Goal: Book appointment/travel/reservation

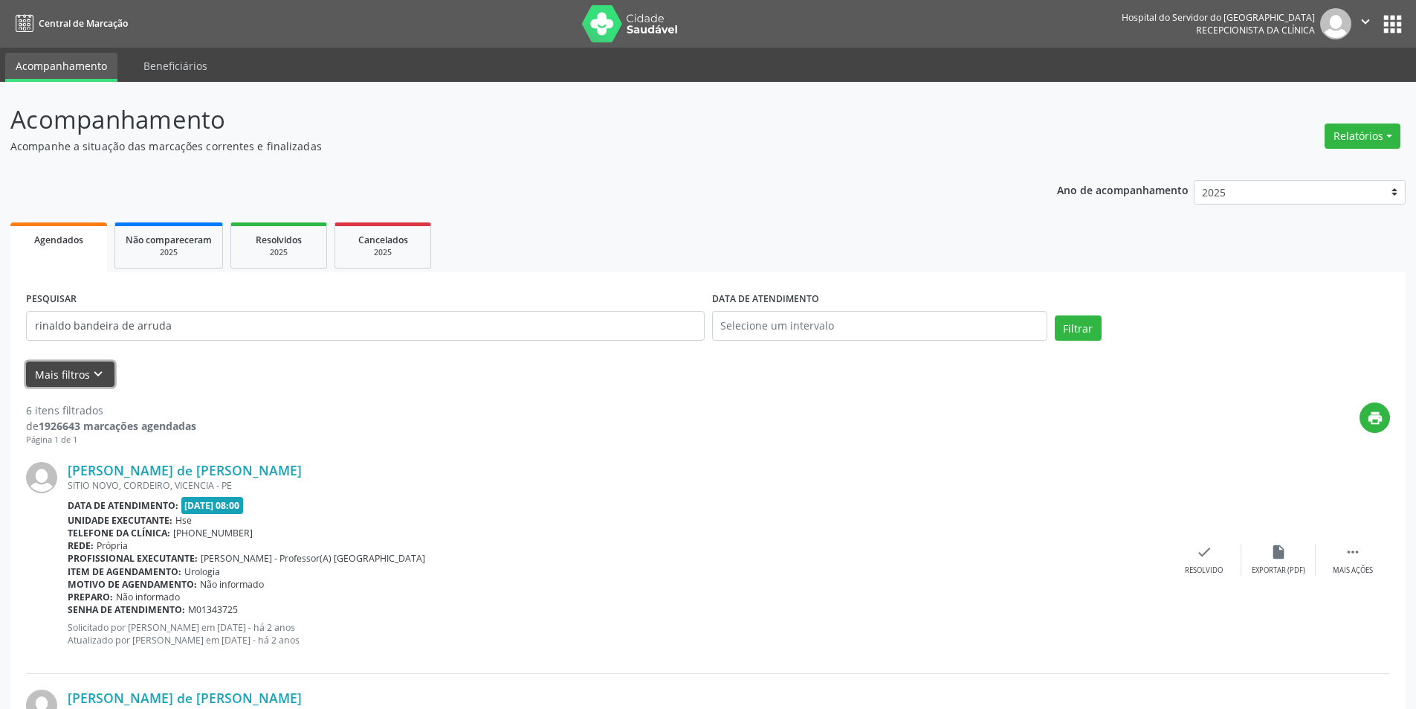
click at [90, 370] on icon "keyboard_arrow_down" at bounding box center [98, 374] width 16 height 16
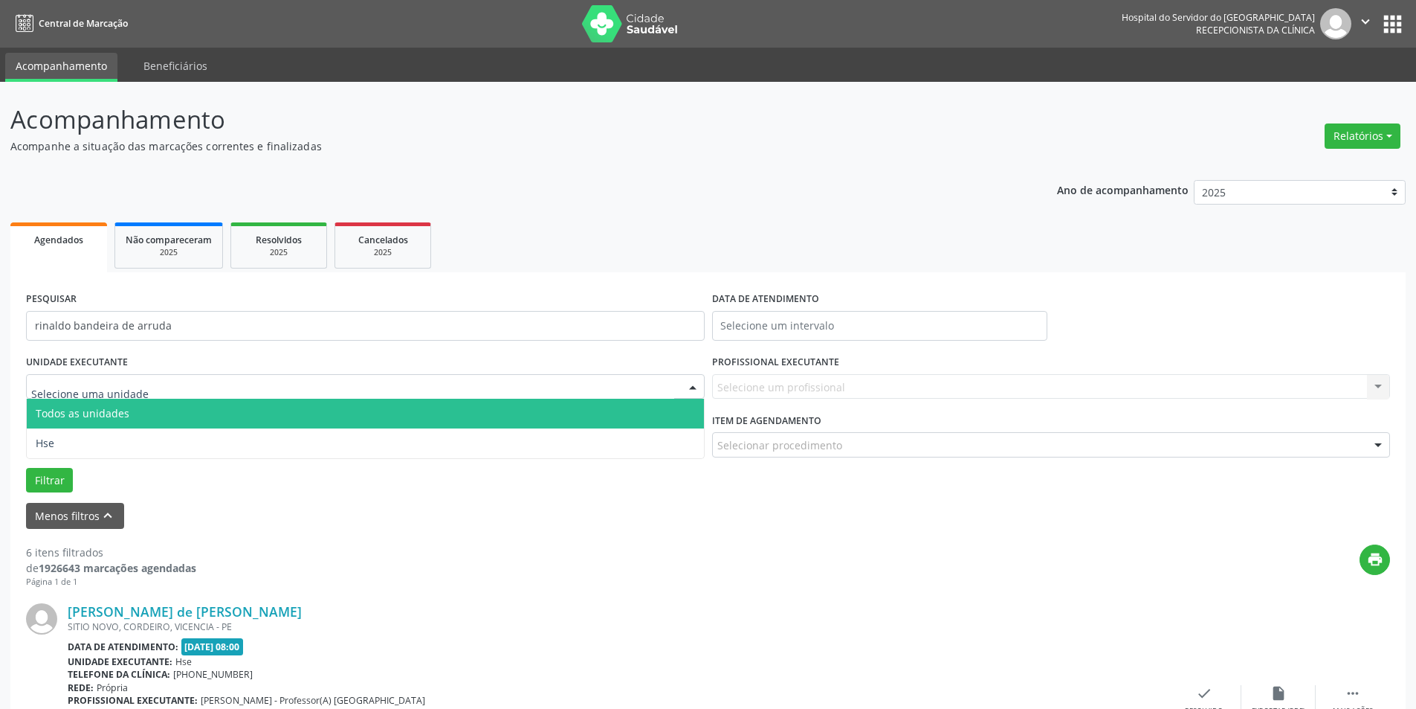
click at [689, 384] on div at bounding box center [693, 387] width 22 height 25
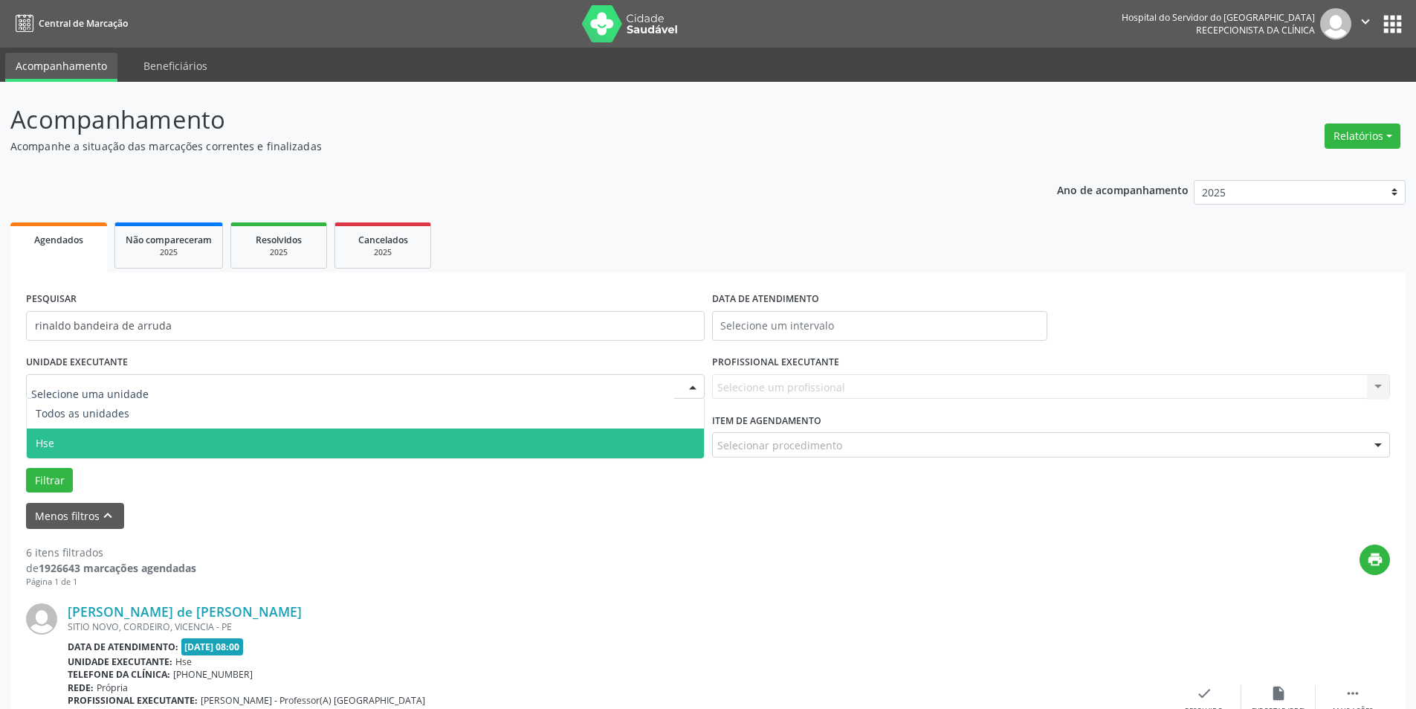
click at [317, 460] on div "Grupo/Subgrupo Selecione um grupo ou subgrupo Todos os grupos e subgrupos Nenhu…" at bounding box center [365, 438] width 686 height 58
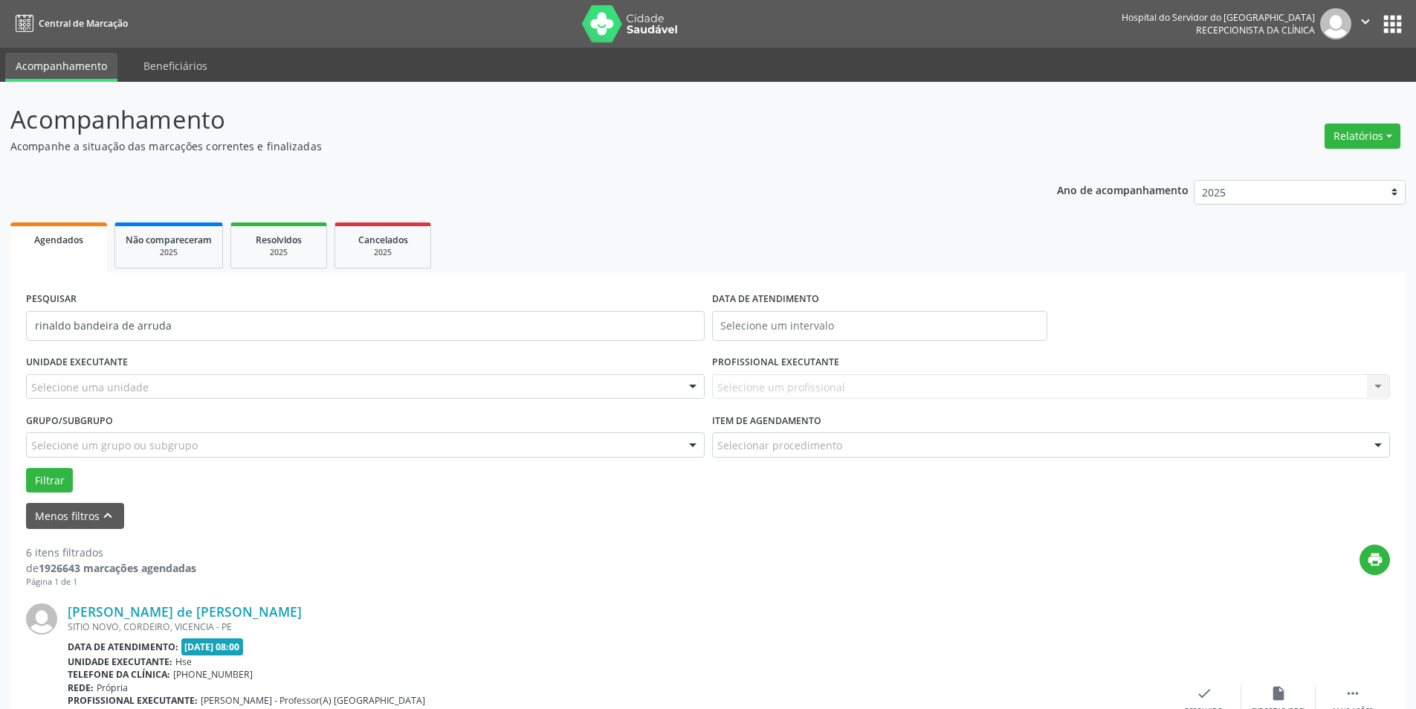
click at [689, 387] on div at bounding box center [693, 387] width 22 height 25
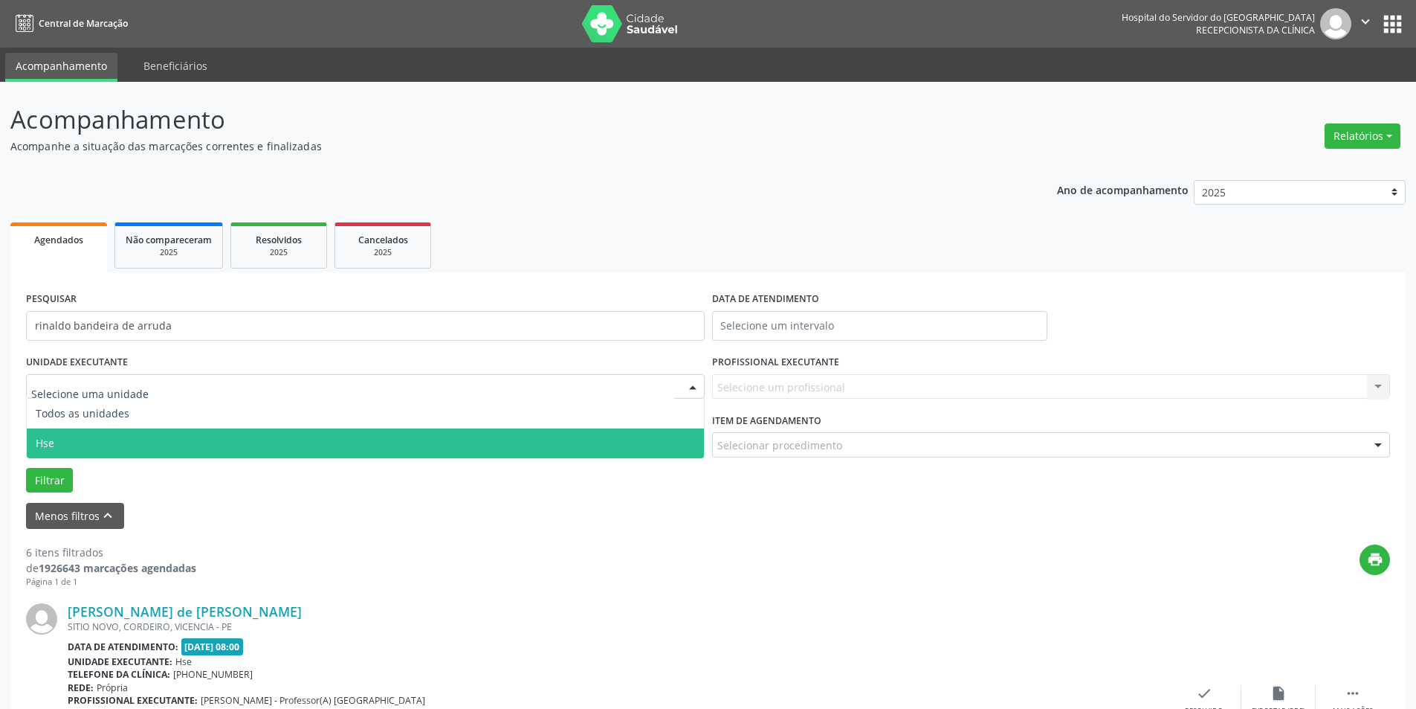
click at [599, 434] on span "Hse" at bounding box center [365, 443] width 677 height 30
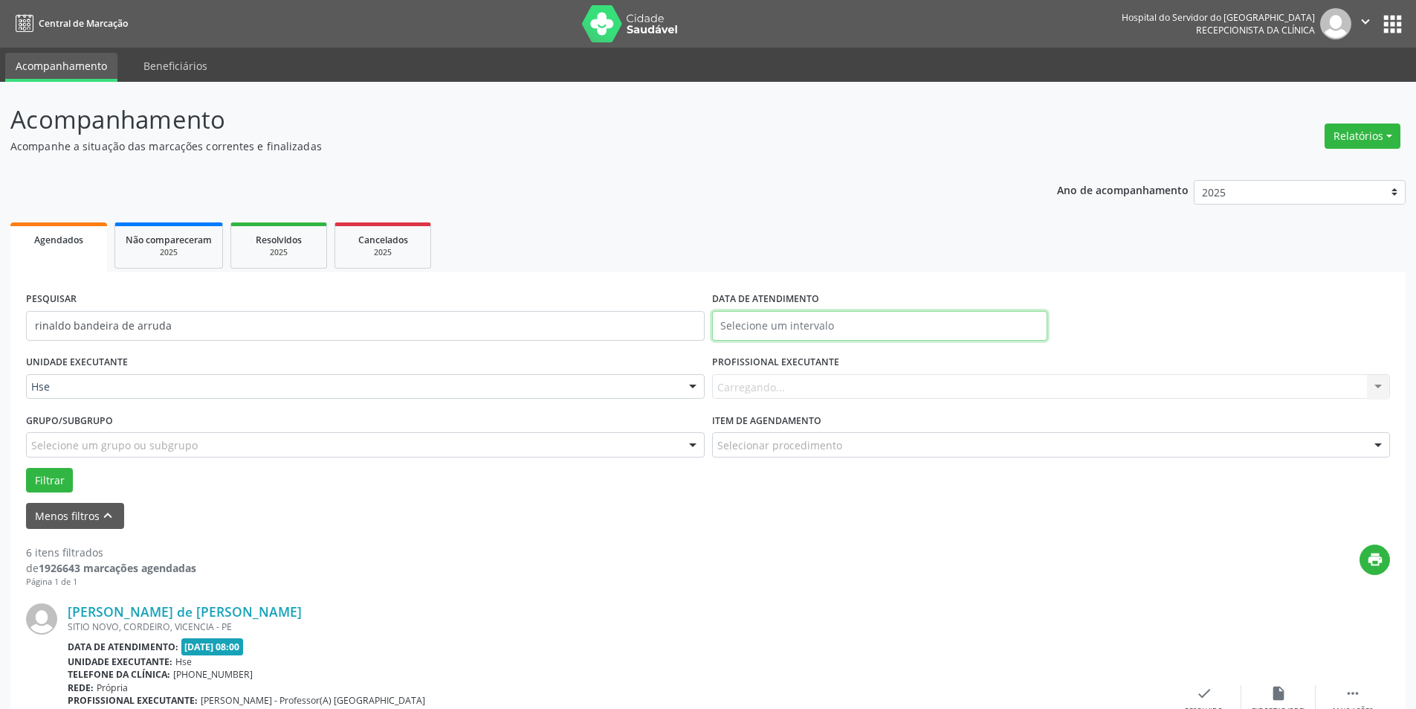
click at [837, 318] on input "text" at bounding box center [879, 326] width 335 height 30
click at [796, 490] on span "23" at bounding box center [793, 492] width 29 height 29
type input "23/09/2025"
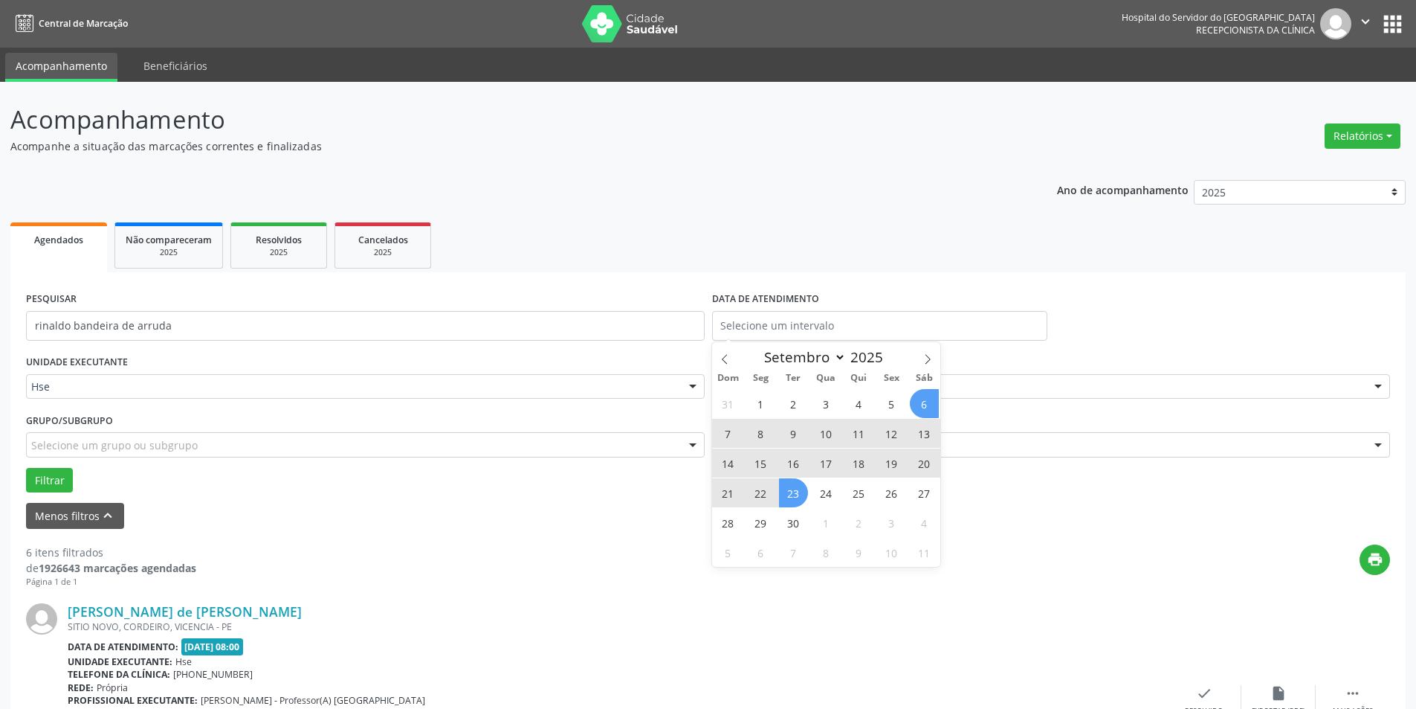
select select "8"
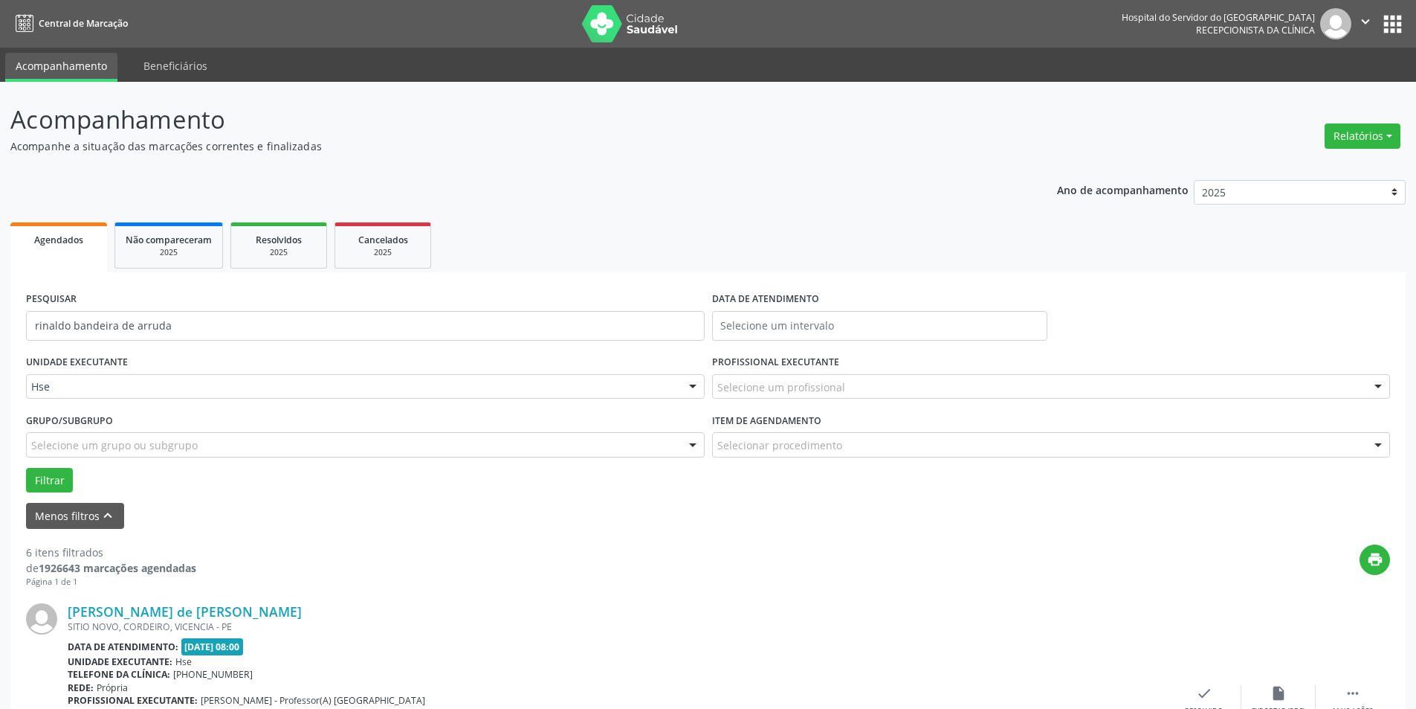
click at [1040, 462] on div "Item de agendamento Selecionar procedimento #0000 - Alergologia #0001 - Angiolo…" at bounding box center [1052, 438] width 686 height 58
click at [889, 332] on input "text" at bounding box center [879, 326] width 335 height 30
click at [794, 484] on span "23" at bounding box center [793, 492] width 29 height 29
type input "23/09/2025"
click at [794, 477] on div "31 1 2 3 4 5 6 7 8 9 10 11 12 13 14 15 16 17 18 19 20 21 22 23 24 25 26 27 28 2…" at bounding box center [826, 477] width 229 height 178
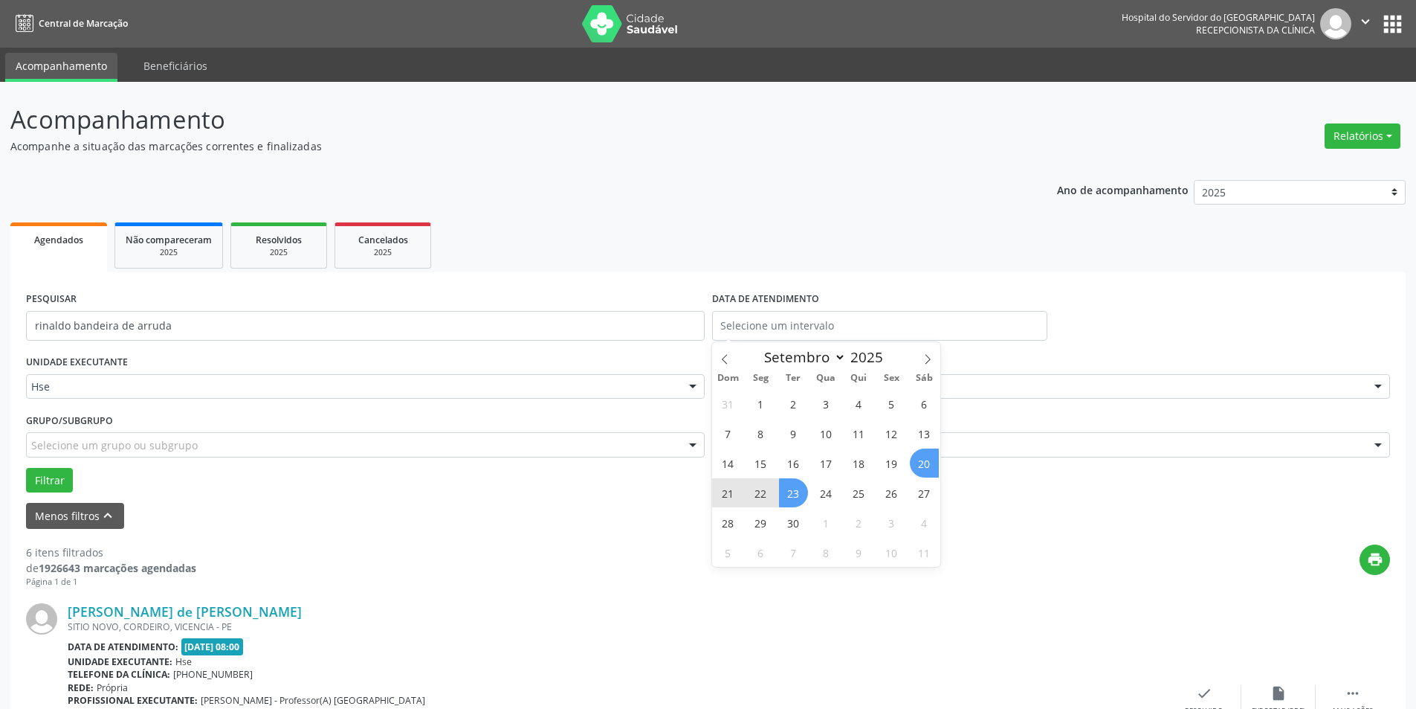
click at [972, 601] on div "[PERSON_NAME] de [PERSON_NAME] SITIO NOVO, CORDEIRO, VICENCIA - PE Data de aten…" at bounding box center [708, 700] width 1364 height 227
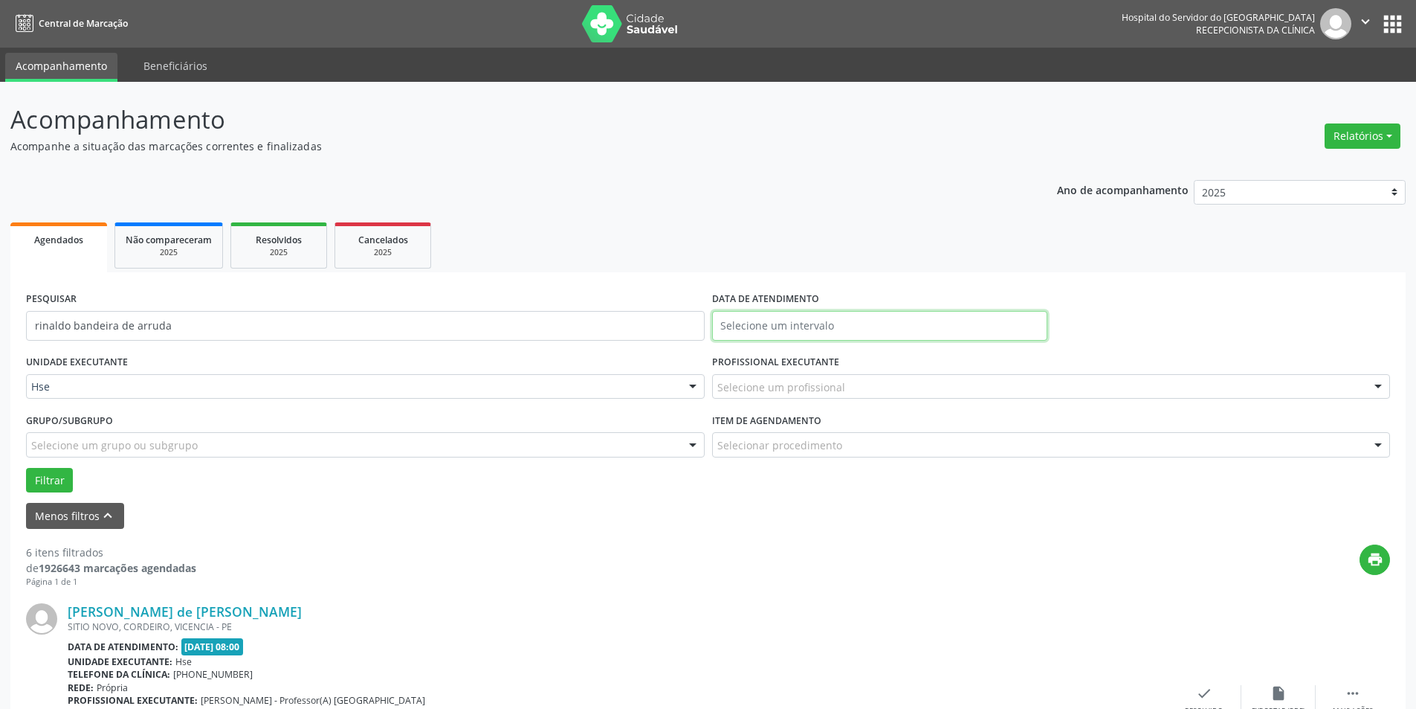
click at [834, 326] on input "text" at bounding box center [879, 326] width 335 height 30
drag, startPoint x: 790, startPoint y: 493, endPoint x: 790, endPoint y: 484, distance: 8.9
click at [790, 484] on span "23" at bounding box center [793, 492] width 29 height 29
type input "23/09/2025"
click at [790, 484] on span "23" at bounding box center [793, 492] width 29 height 29
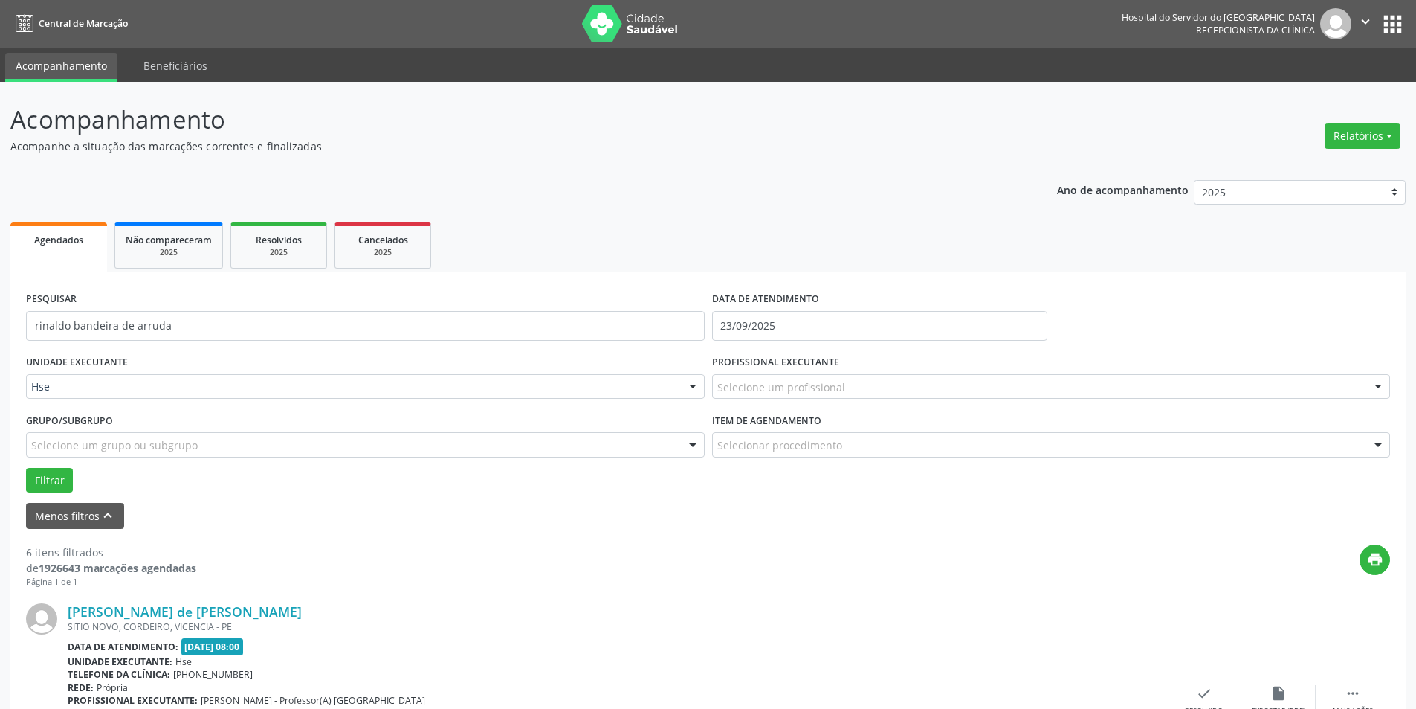
click at [907, 389] on div "Selecione um profissional" at bounding box center [1051, 386] width 679 height 25
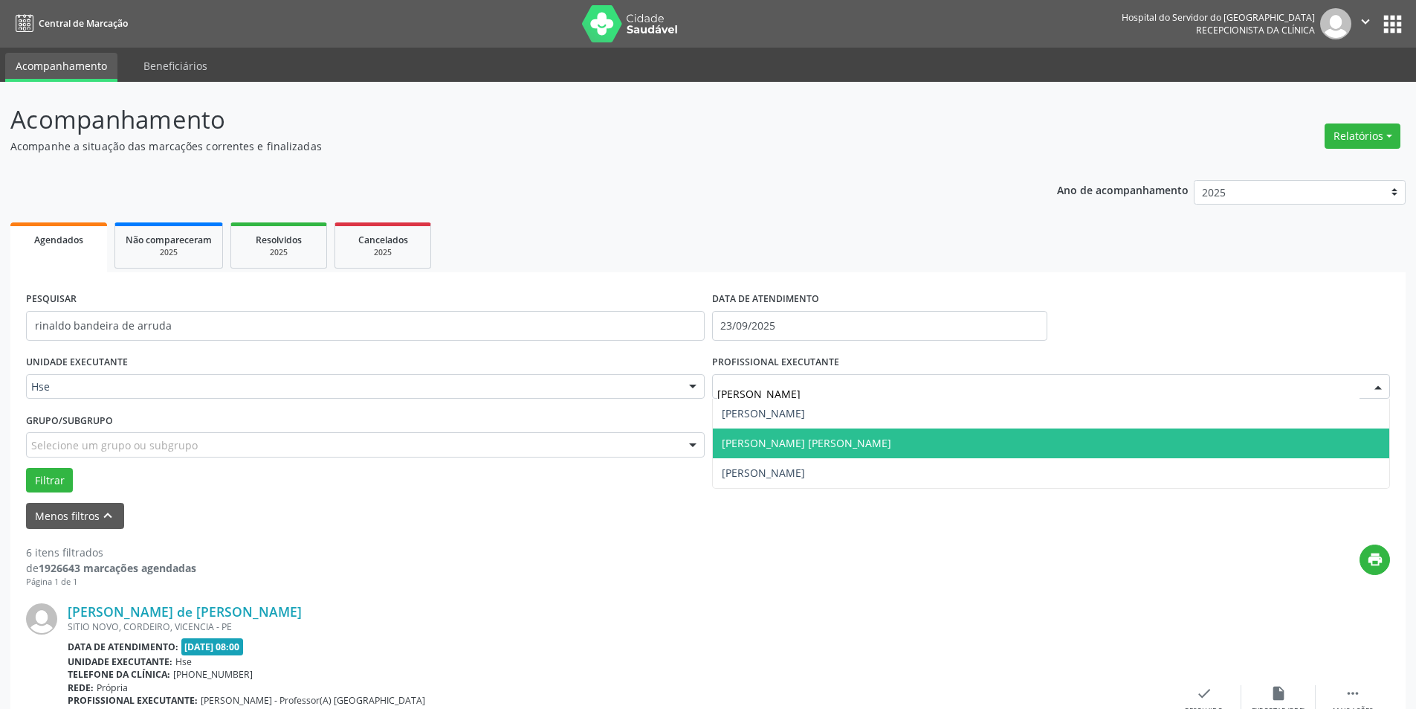
click at [882, 448] on span "[PERSON_NAME] [PERSON_NAME]" at bounding box center [807, 443] width 170 height 14
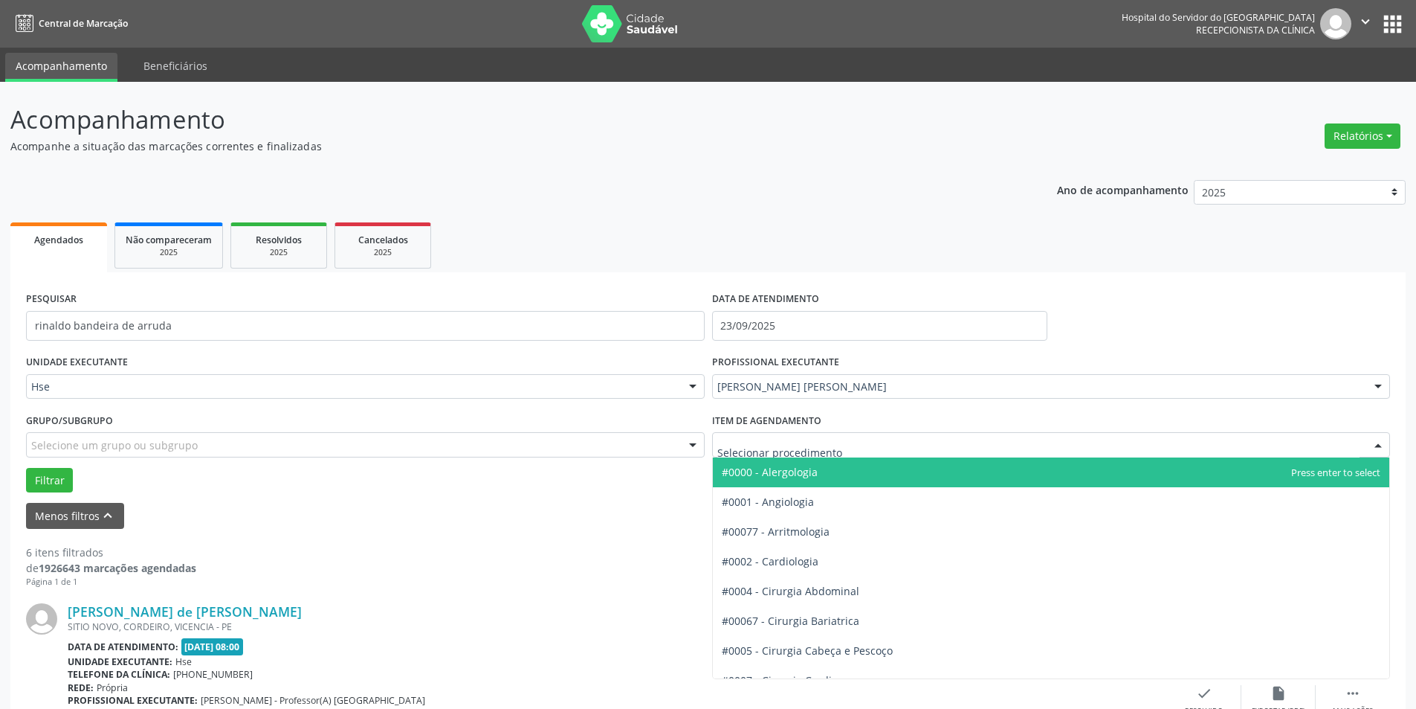
click at [1379, 445] on div at bounding box center [1378, 445] width 22 height 25
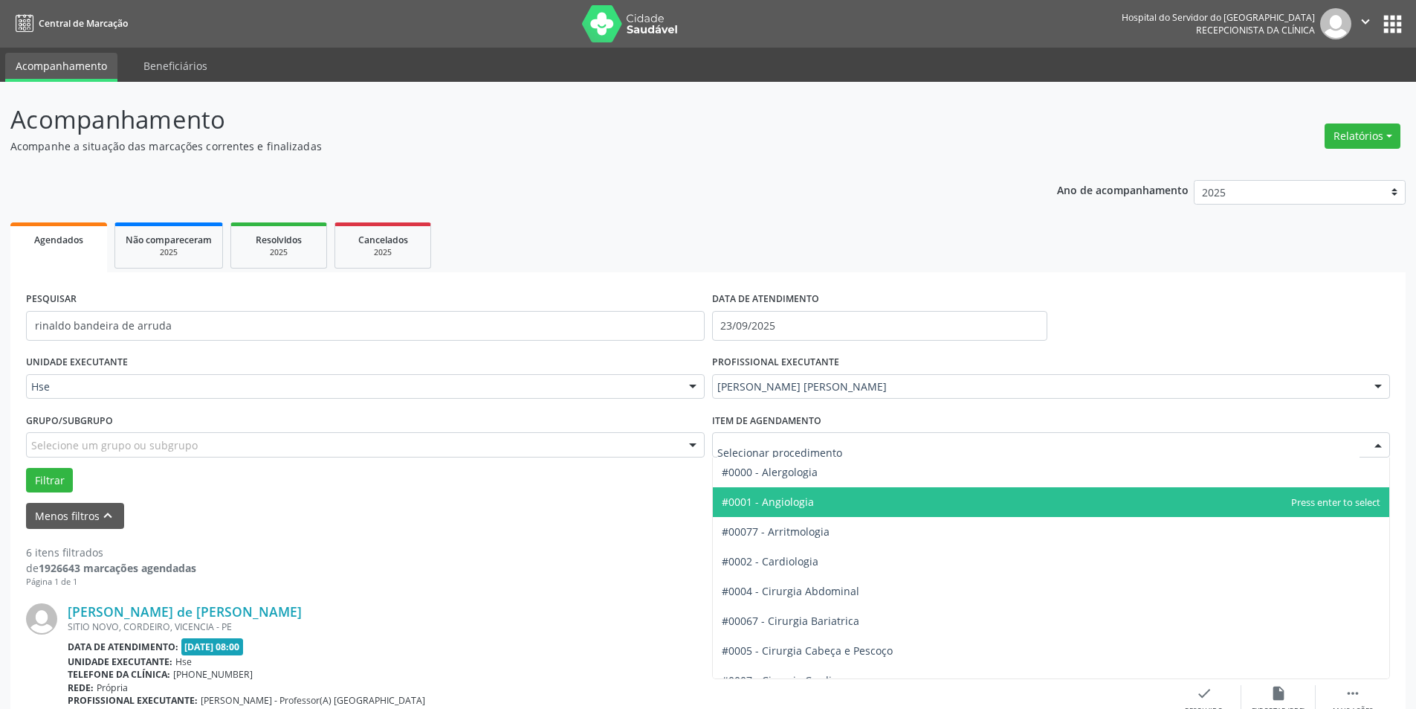
click at [1351, 498] on span "#0001 - Angiologia" at bounding box center [1051, 502] width 677 height 30
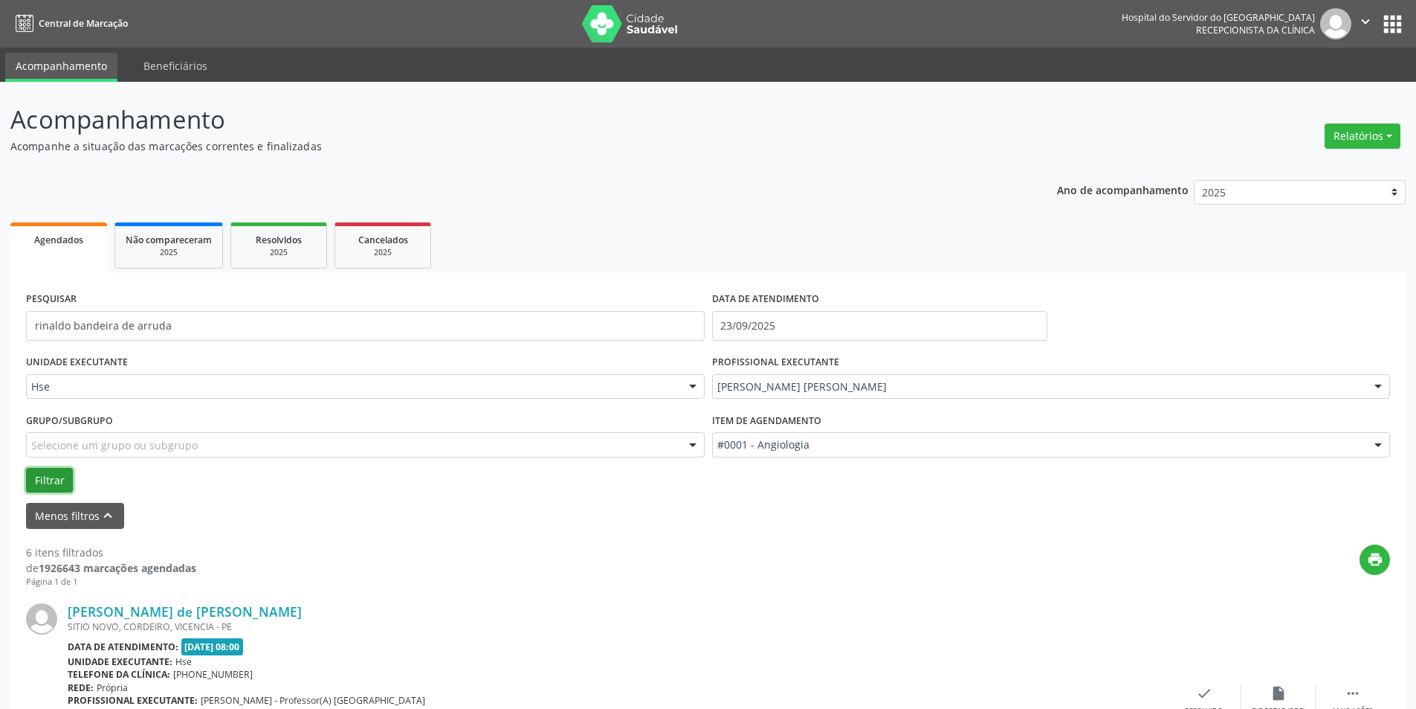
click at [52, 473] on button "Filtrar" at bounding box center [49, 480] width 47 height 25
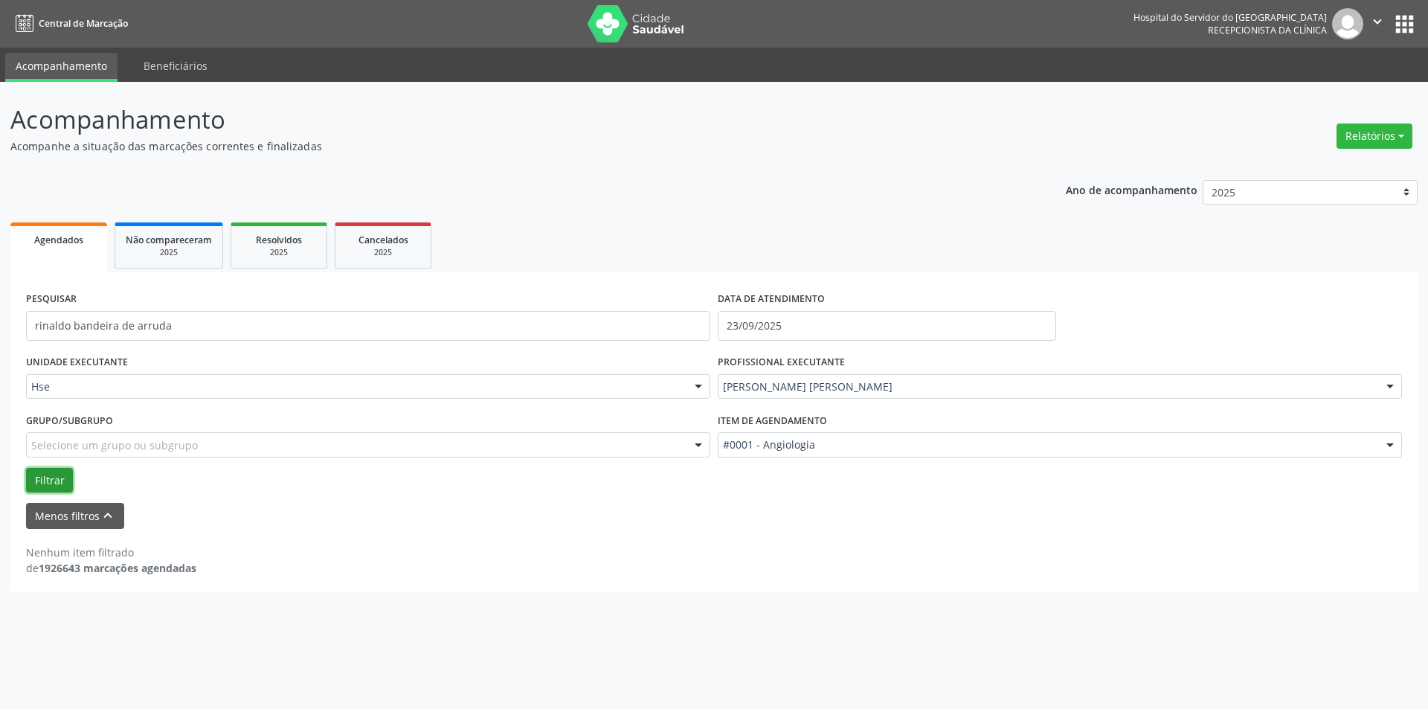
click at [59, 479] on button "Filtrar" at bounding box center [49, 480] width 47 height 25
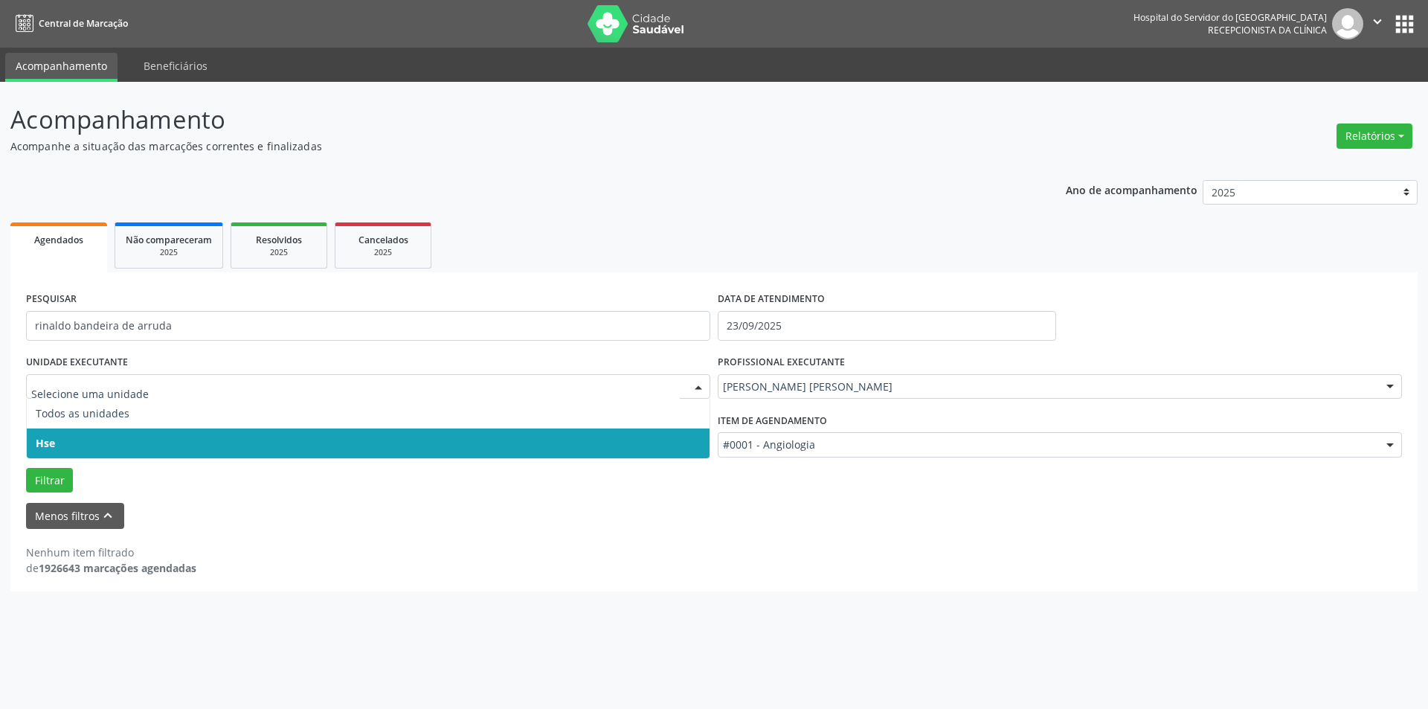
click at [700, 384] on div at bounding box center [698, 387] width 22 height 25
click at [692, 433] on span "Hse" at bounding box center [368, 443] width 683 height 30
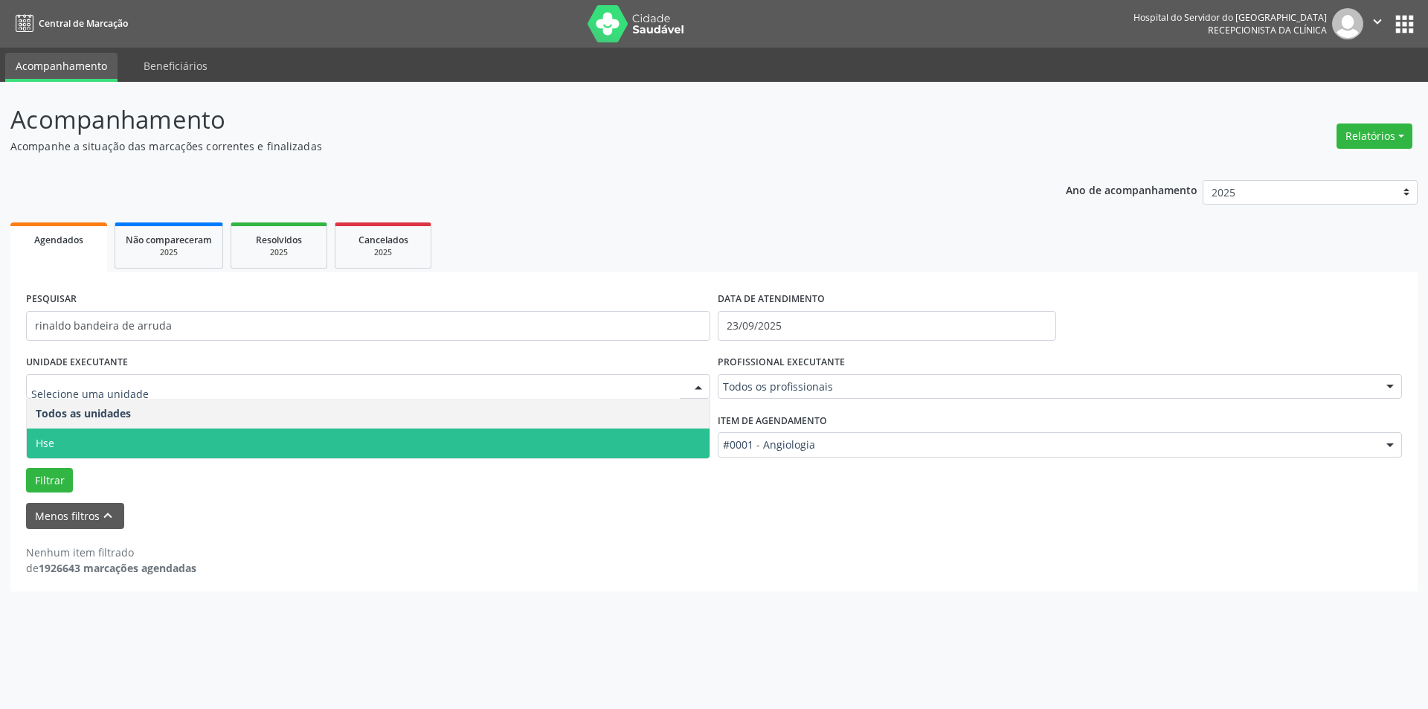
click at [695, 380] on div at bounding box center [698, 387] width 22 height 25
click at [675, 445] on span "Hse" at bounding box center [368, 443] width 683 height 30
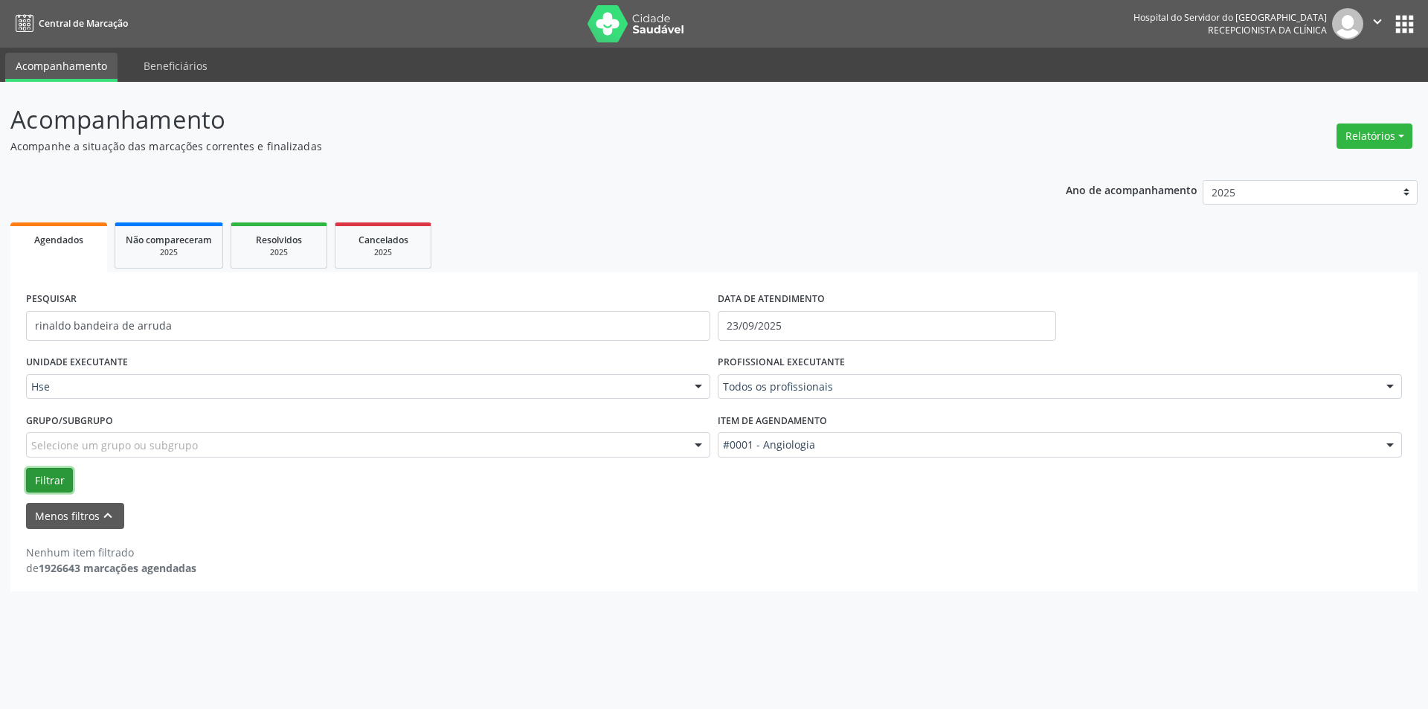
click at [52, 478] on button "Filtrar" at bounding box center [49, 480] width 47 height 25
click at [1391, 387] on div at bounding box center [1389, 387] width 22 height 25
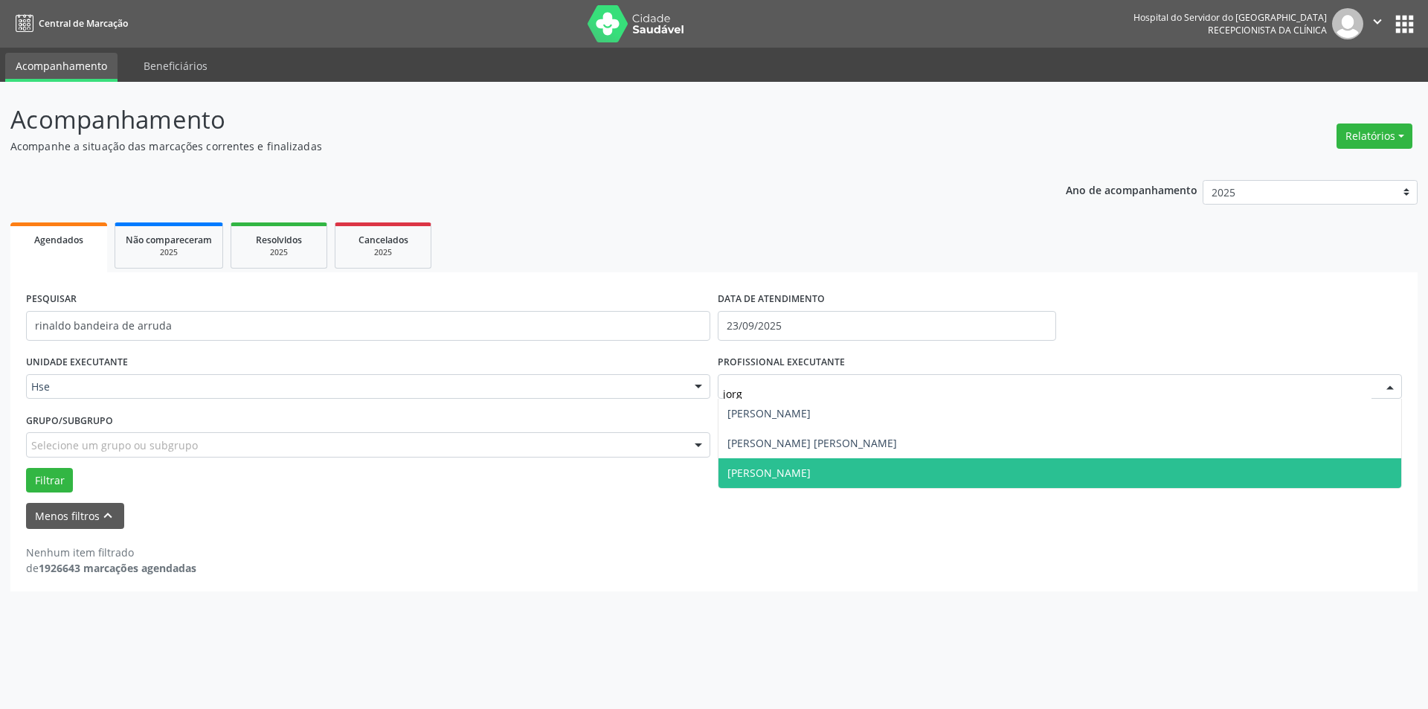
type input "[PERSON_NAME]"
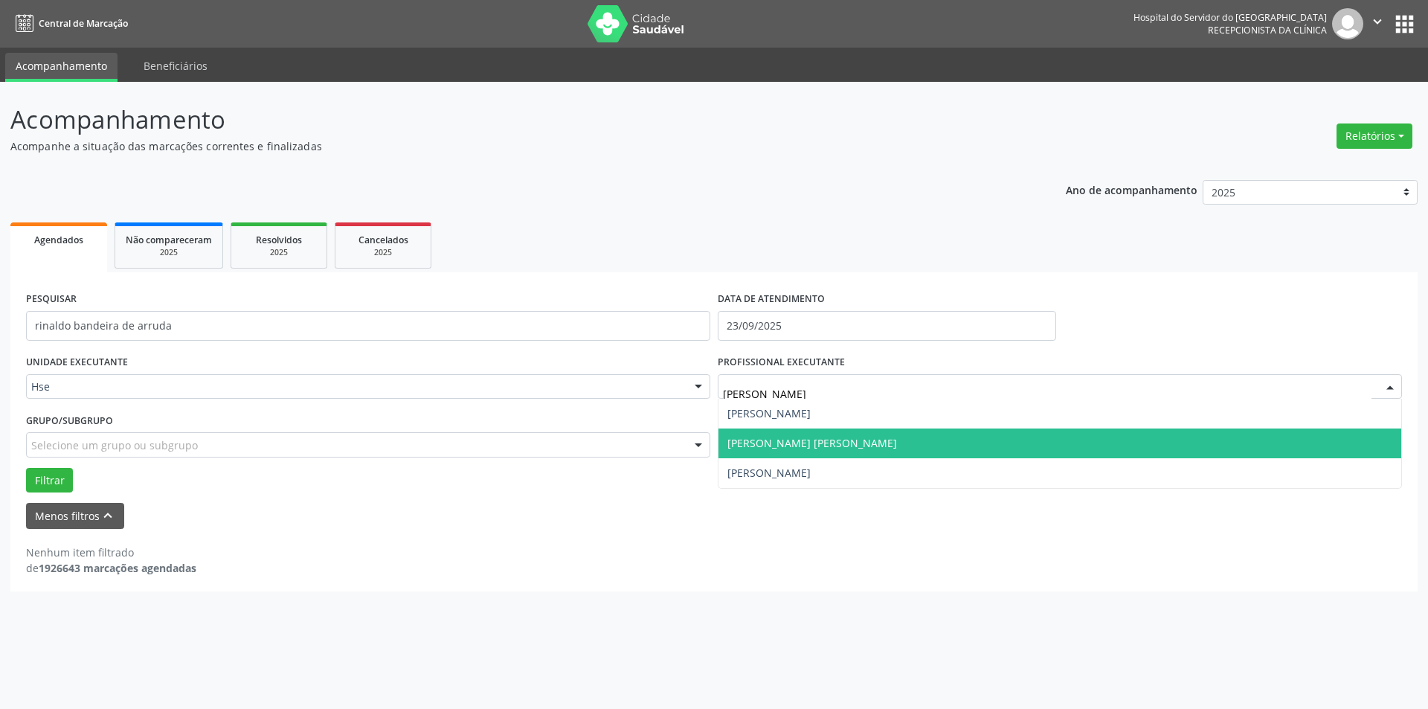
click at [878, 435] on span "[PERSON_NAME] [PERSON_NAME]" at bounding box center [1059, 443] width 683 height 30
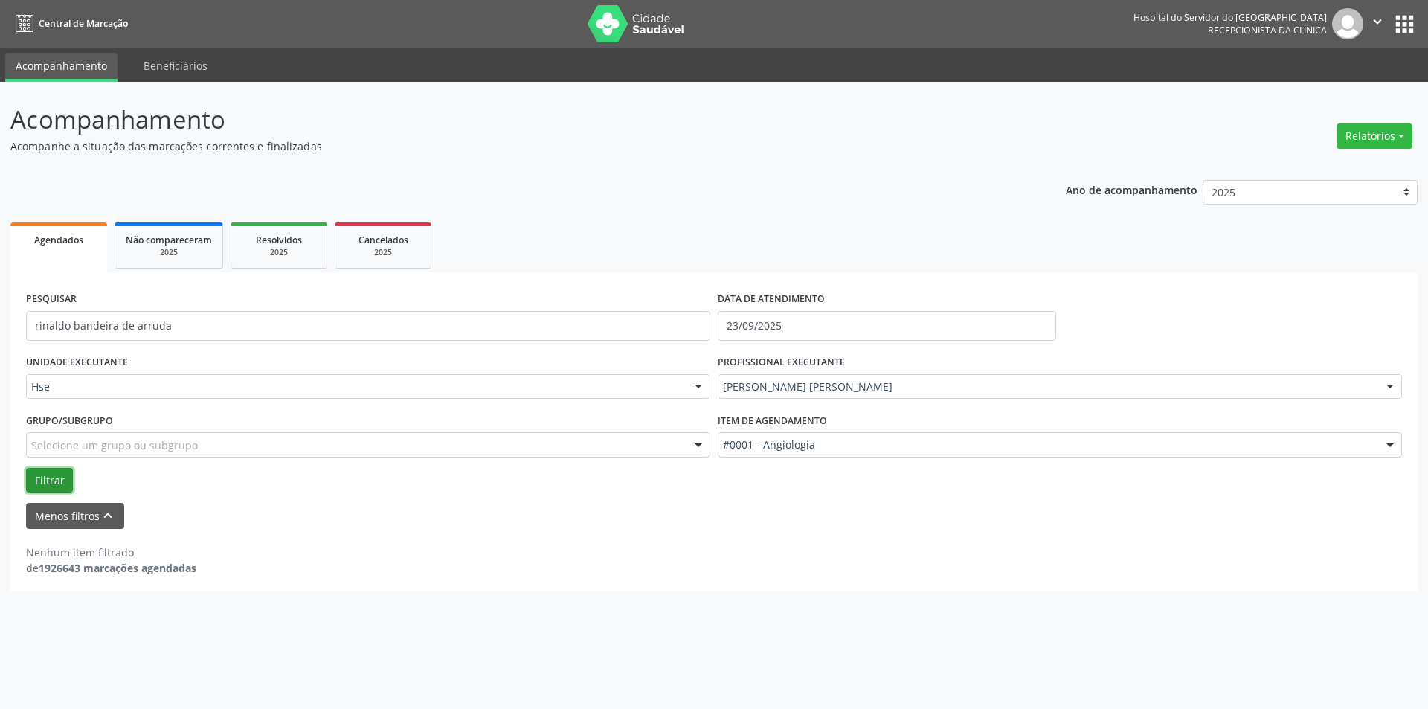
click at [51, 472] on button "Filtrar" at bounding box center [49, 480] width 47 height 25
